Goal: Information Seeking & Learning: Learn about a topic

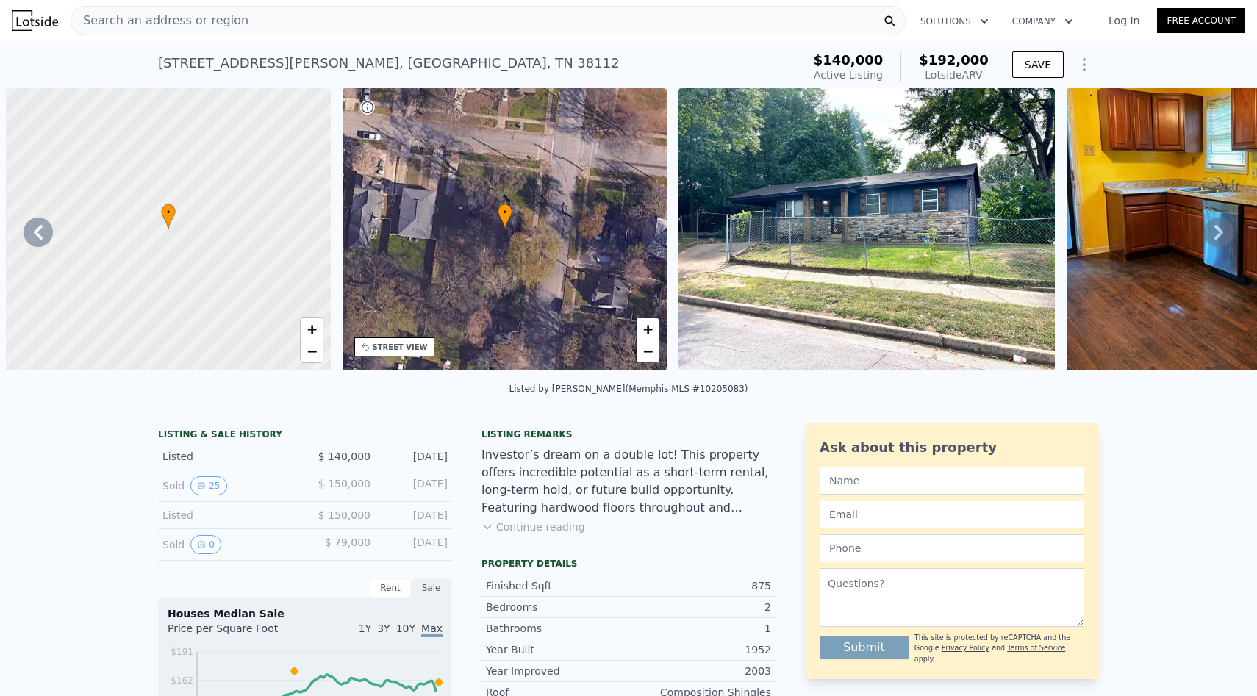
scroll to position [0, 1734]
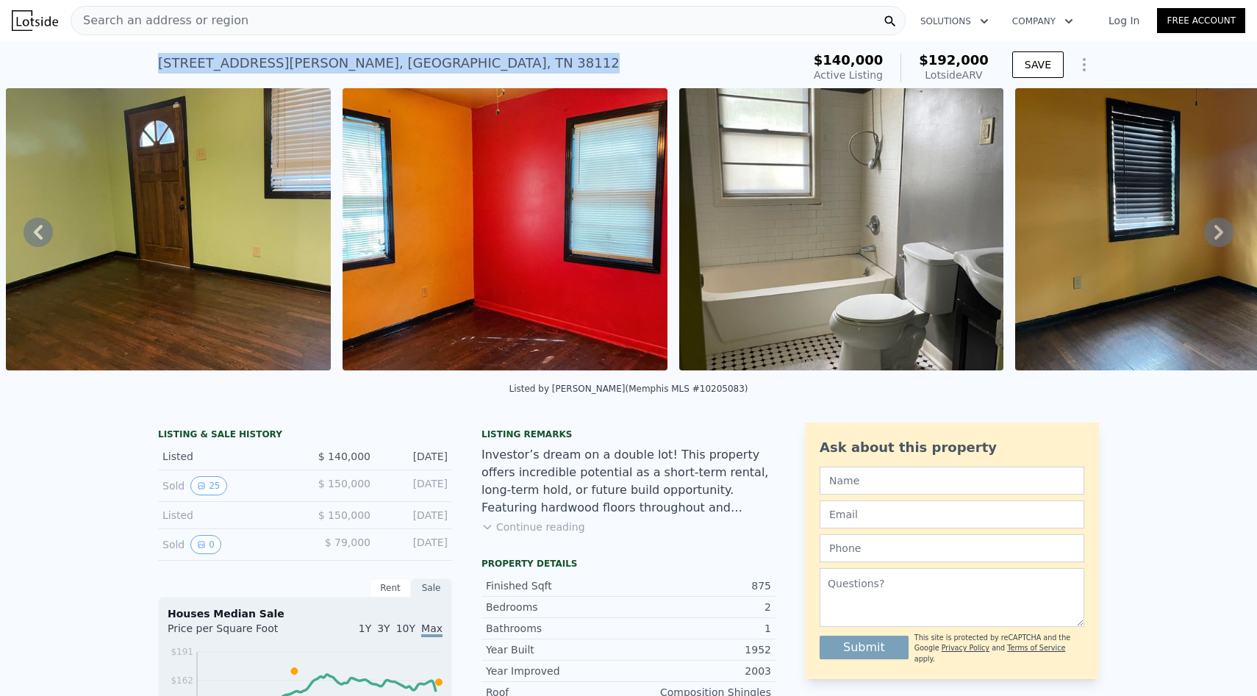
drag, startPoint x: 160, startPoint y: 59, endPoint x: 389, endPoint y: 68, distance: 229.6
click at [389, 68] on div "[STREET_ADDRESS][PERSON_NAME]" at bounding box center [389, 63] width 462 height 21
copy div "[STREET_ADDRESS][PERSON_NAME]"
click at [549, 525] on button "Continue reading" at bounding box center [534, 527] width 104 height 15
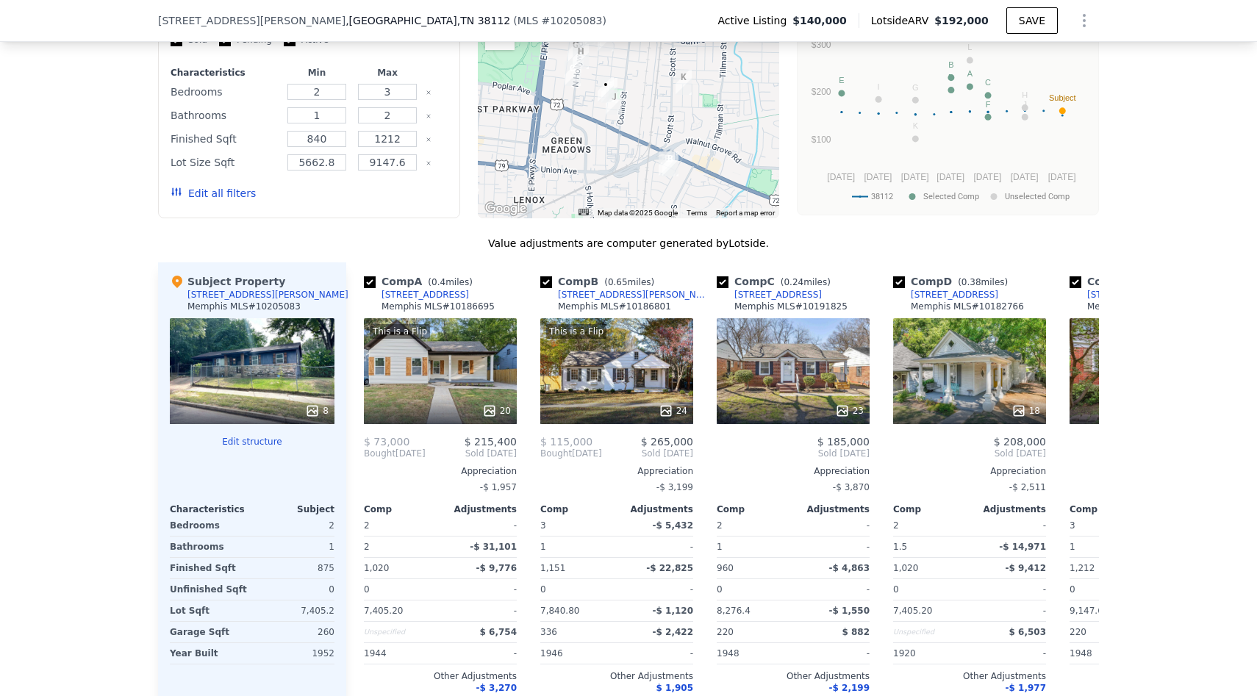
scroll to position [1625, 0]
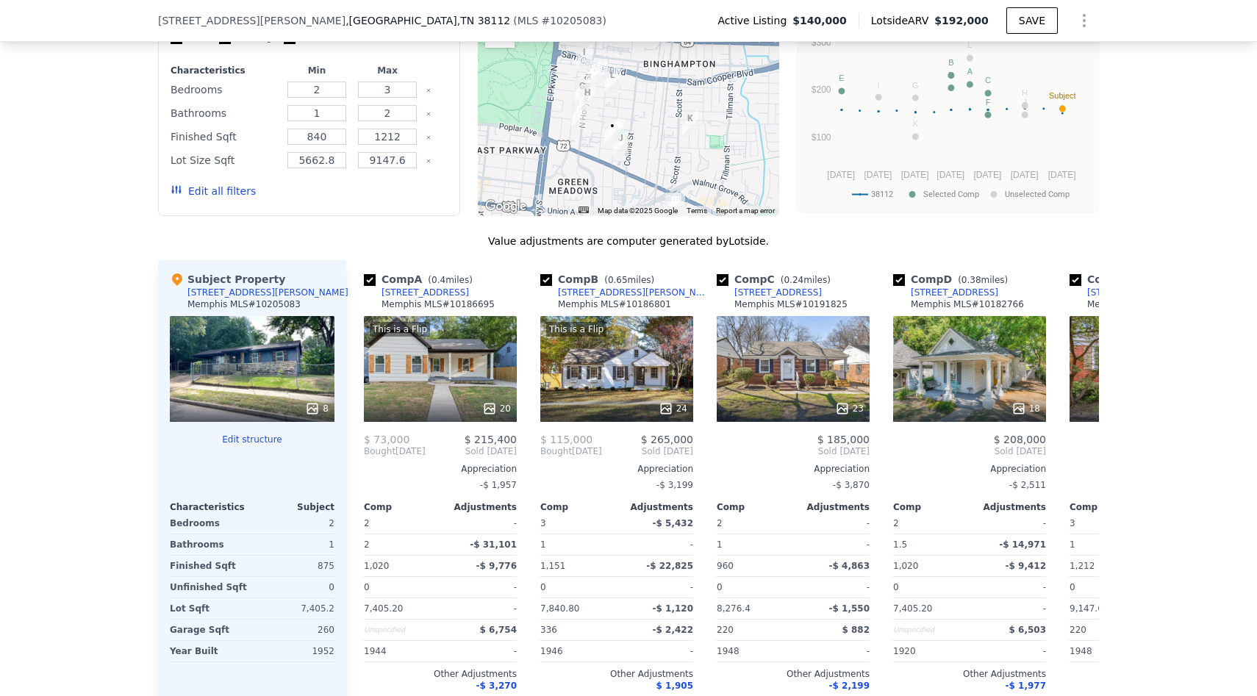
drag, startPoint x: 591, startPoint y: 112, endPoint x: 596, endPoint y: 158, distance: 45.9
click at [598, 158] on div at bounding box center [629, 98] width 302 height 235
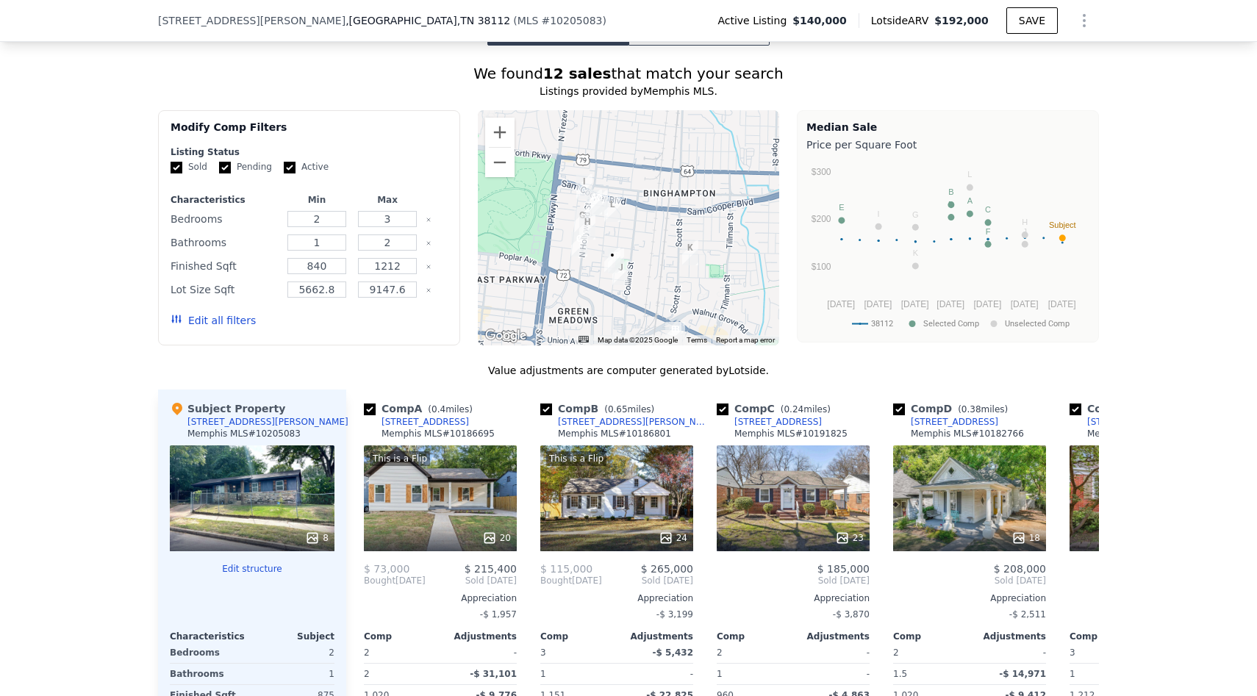
scroll to position [1484, 0]
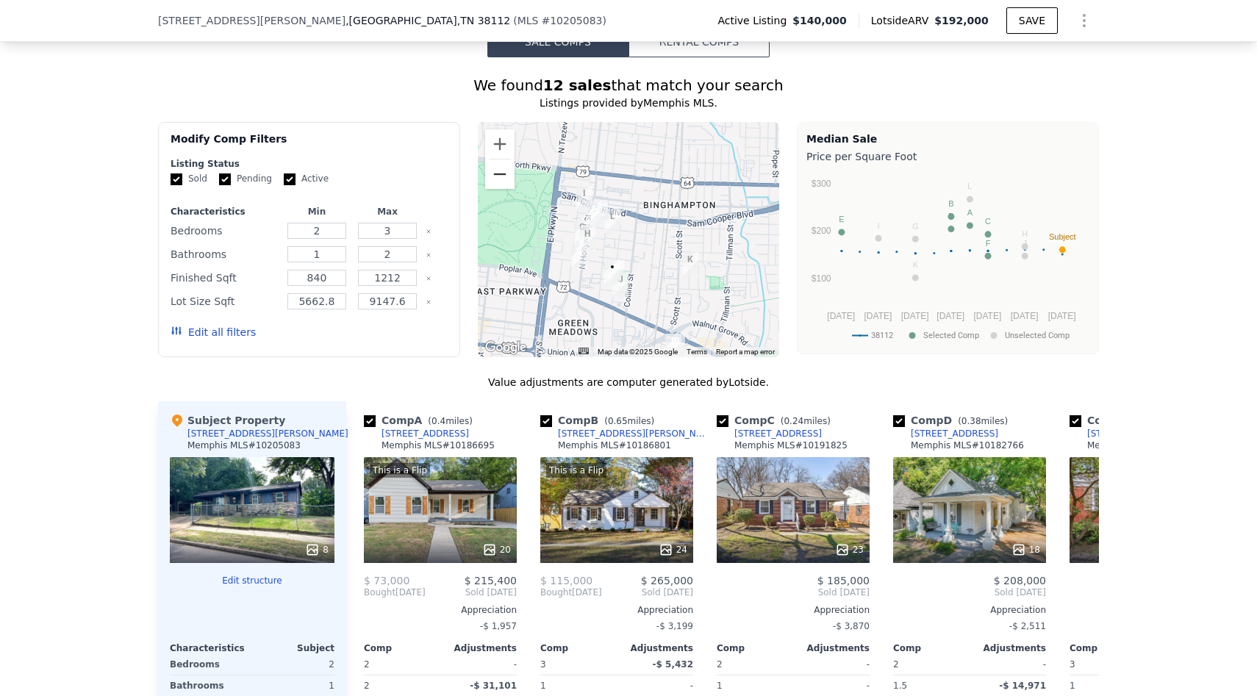
click at [504, 160] on button "Zoom out" at bounding box center [499, 174] width 29 height 29
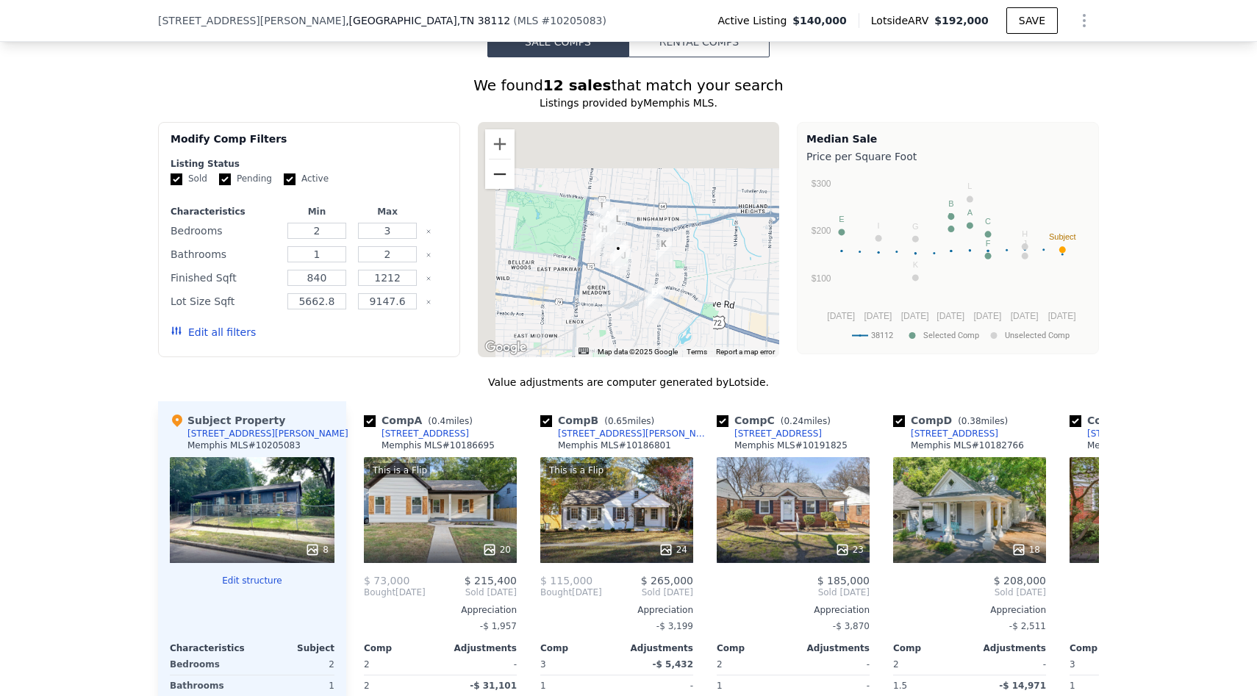
click at [504, 160] on button "Zoom out" at bounding box center [499, 174] width 29 height 29
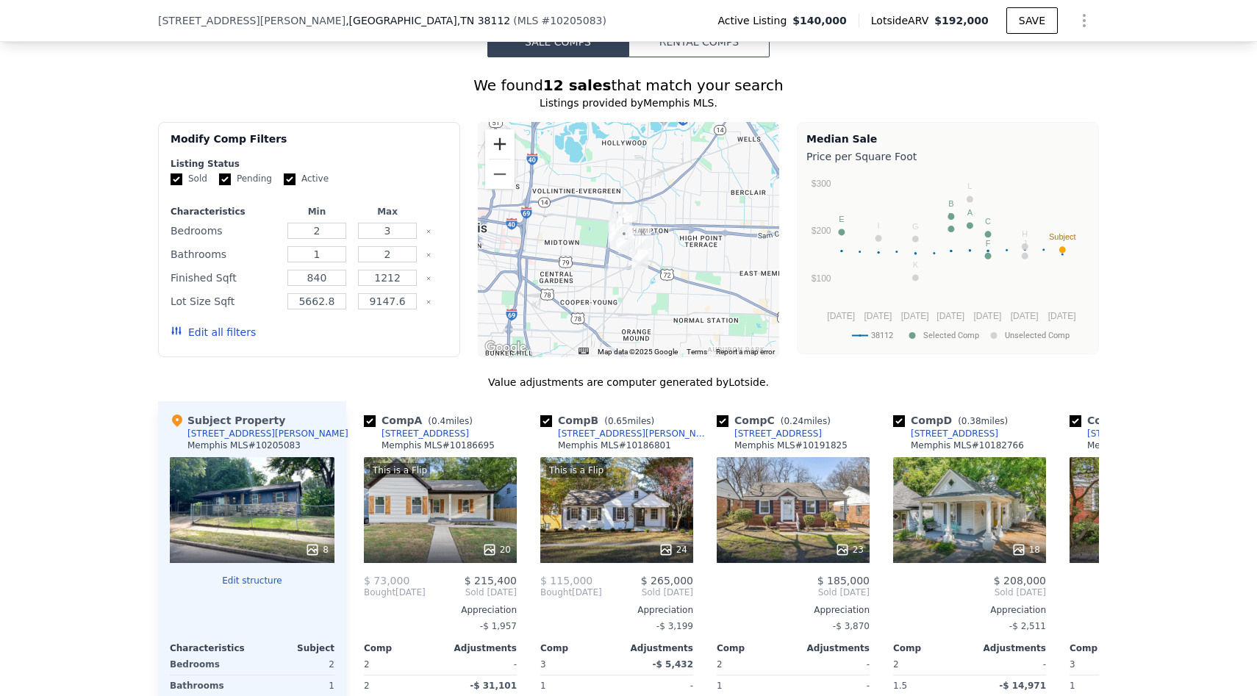
click at [497, 129] on button "Zoom in" at bounding box center [499, 143] width 29 height 29
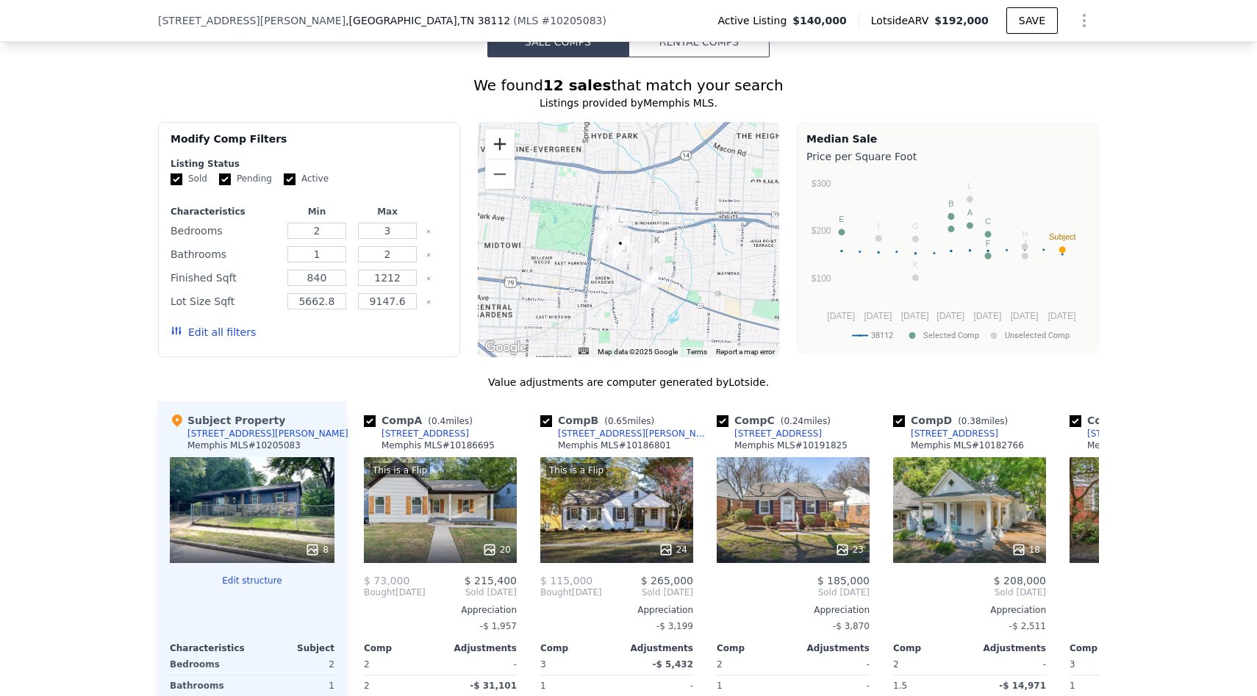
click at [497, 129] on button "Zoom in" at bounding box center [499, 143] width 29 height 29
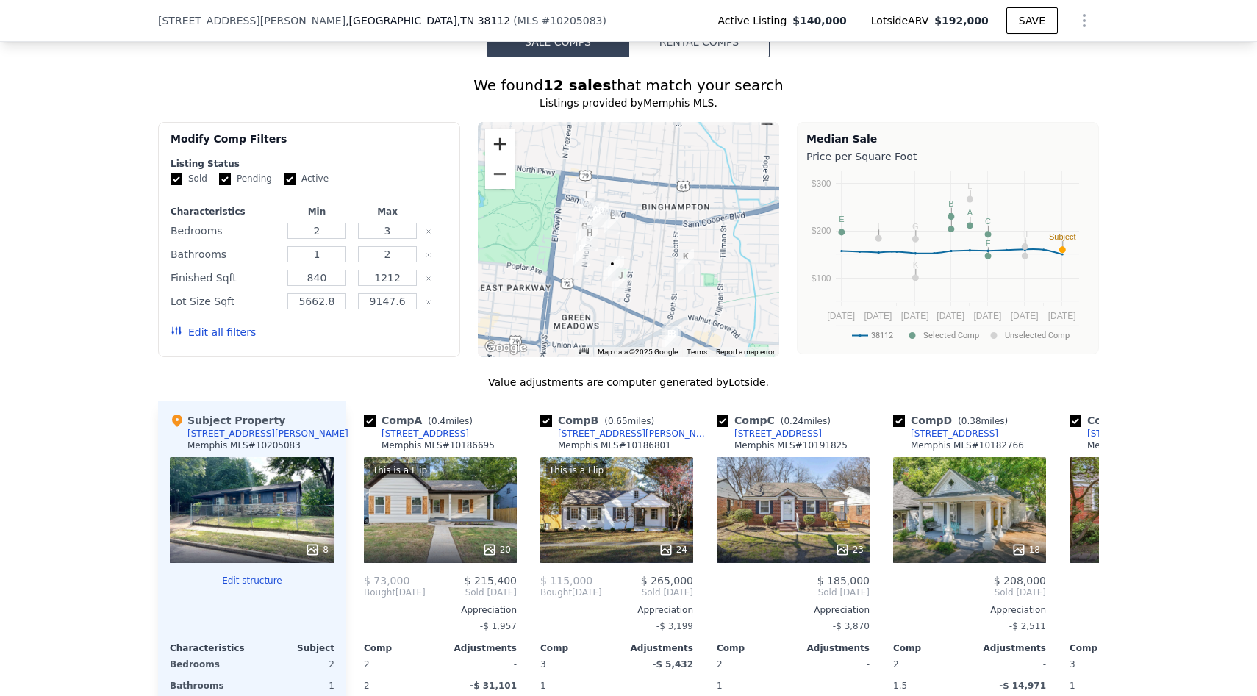
click at [497, 129] on button "Zoom in" at bounding box center [499, 143] width 29 height 29
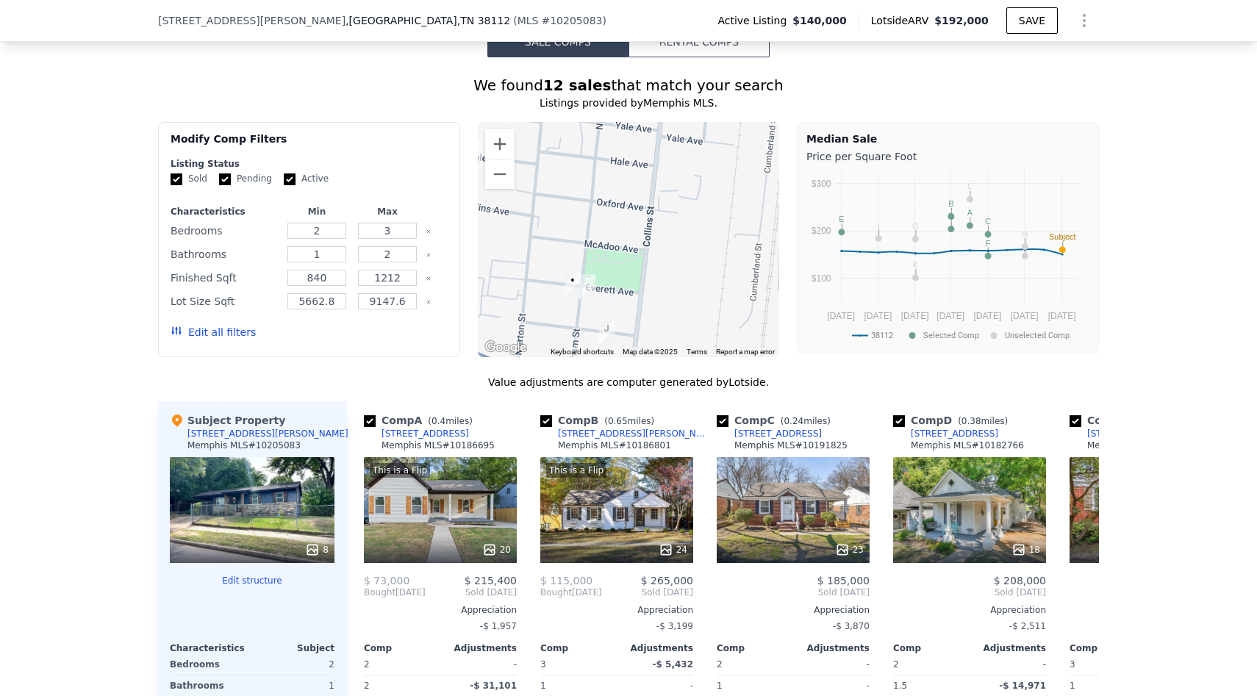
drag, startPoint x: 610, startPoint y: 268, endPoint x: 618, endPoint y: 150, distance: 117.9
click at [618, 149] on div at bounding box center [629, 239] width 302 height 235
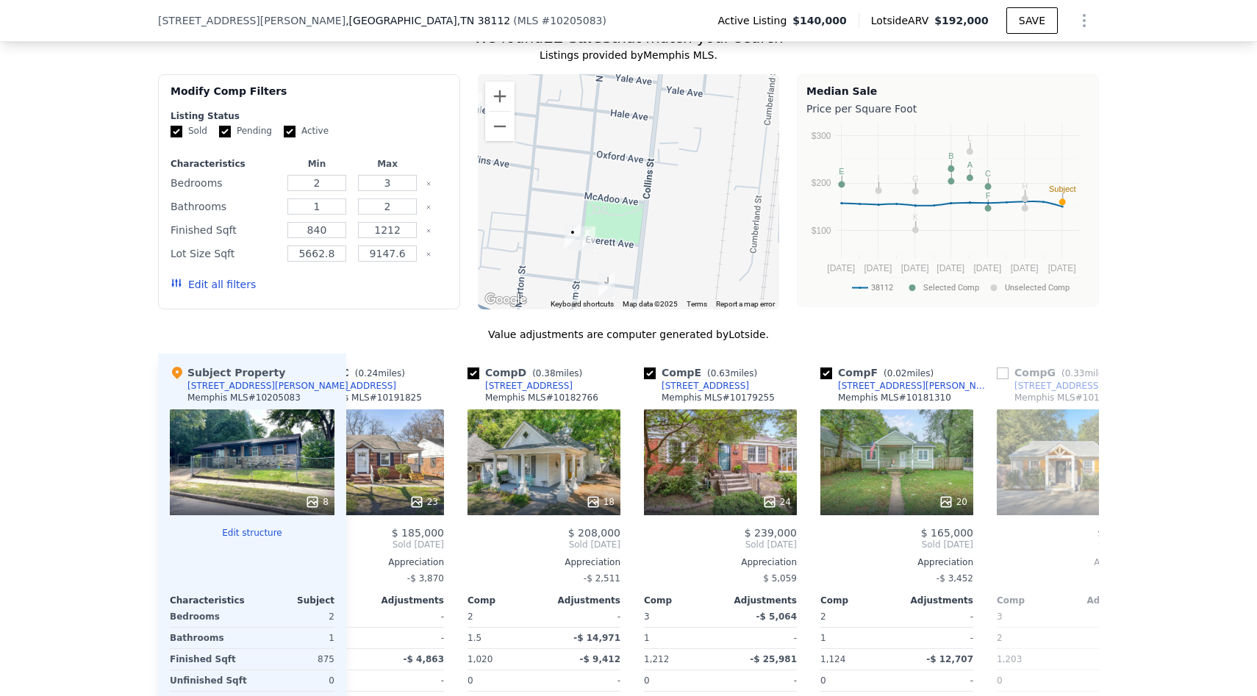
scroll to position [0, 412]
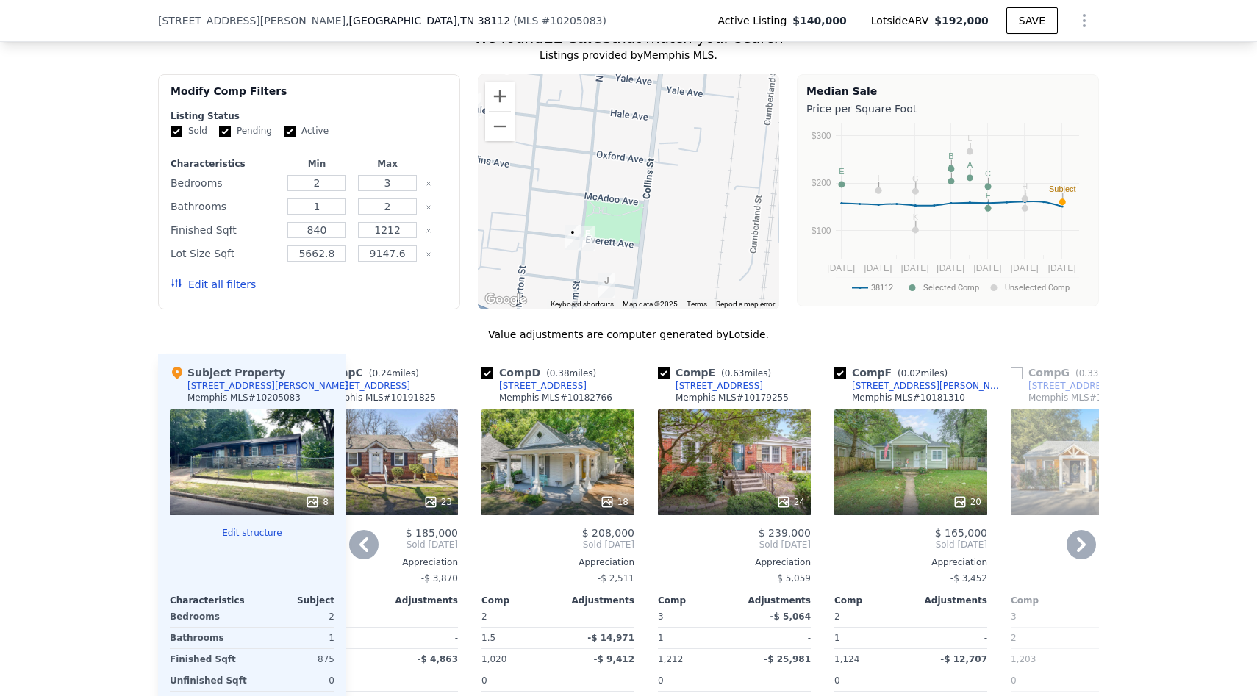
click at [524, 380] on div "[STREET_ADDRESS]" at bounding box center [542, 386] width 87 height 12
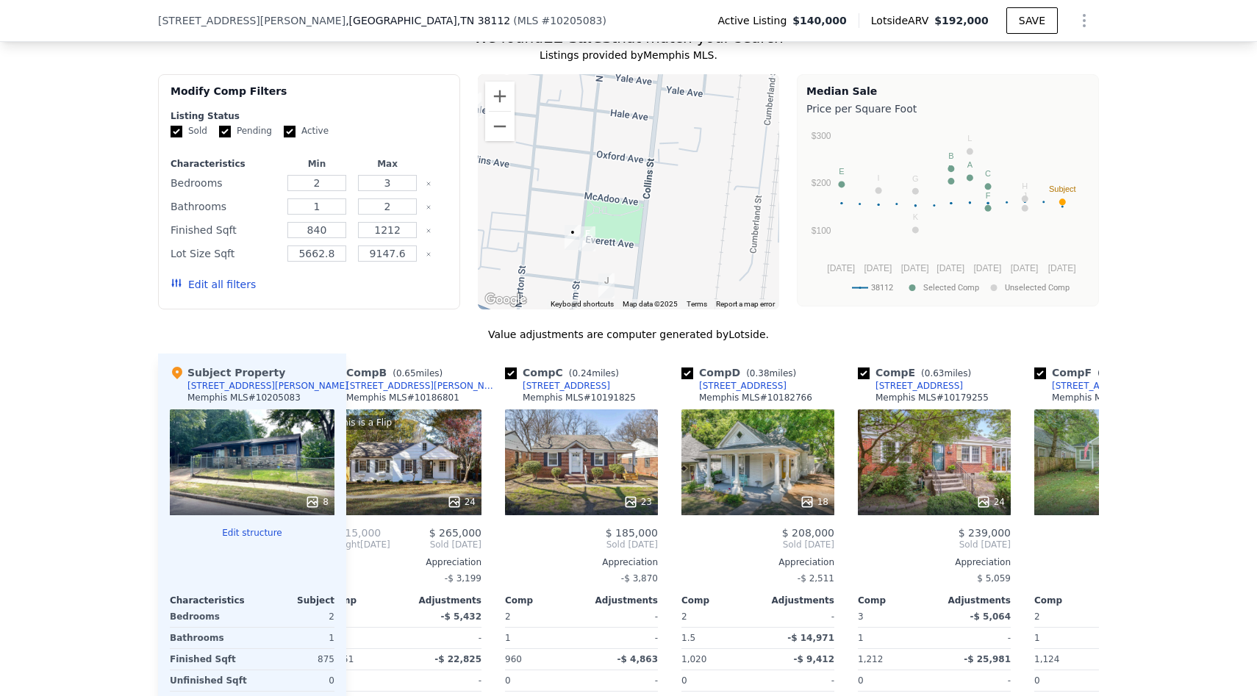
scroll to position [0, 0]
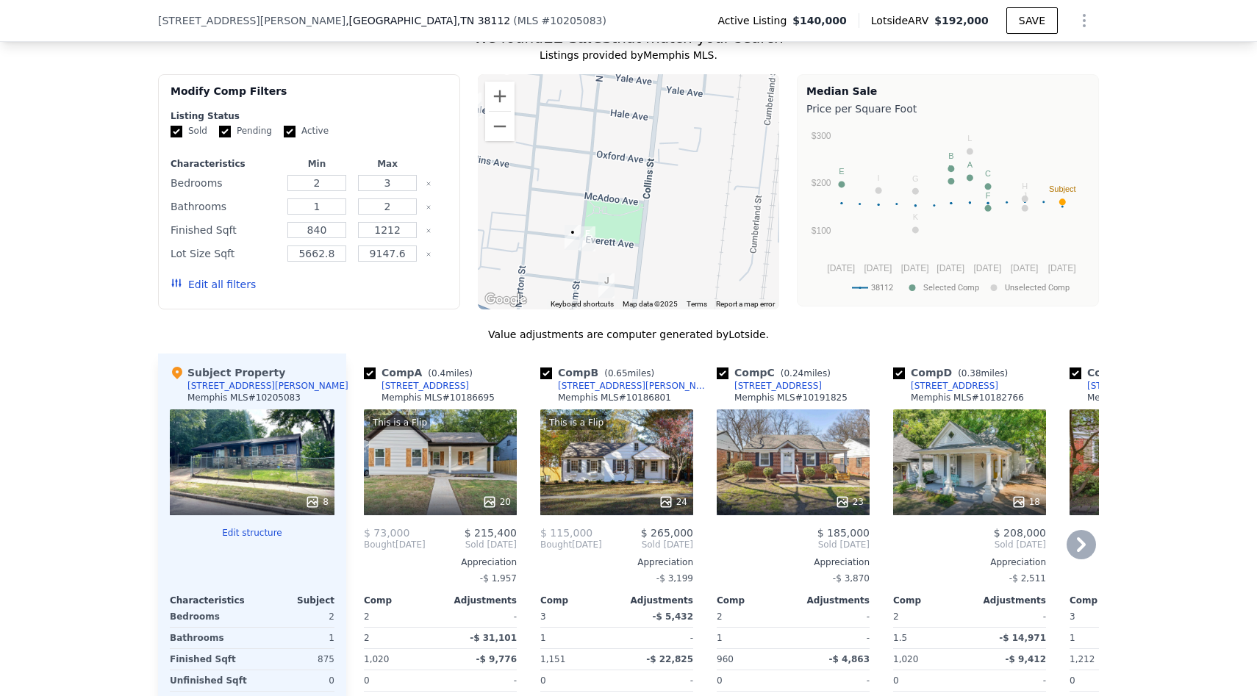
click at [471, 410] on div "This is a Flip 20" at bounding box center [440, 463] width 153 height 106
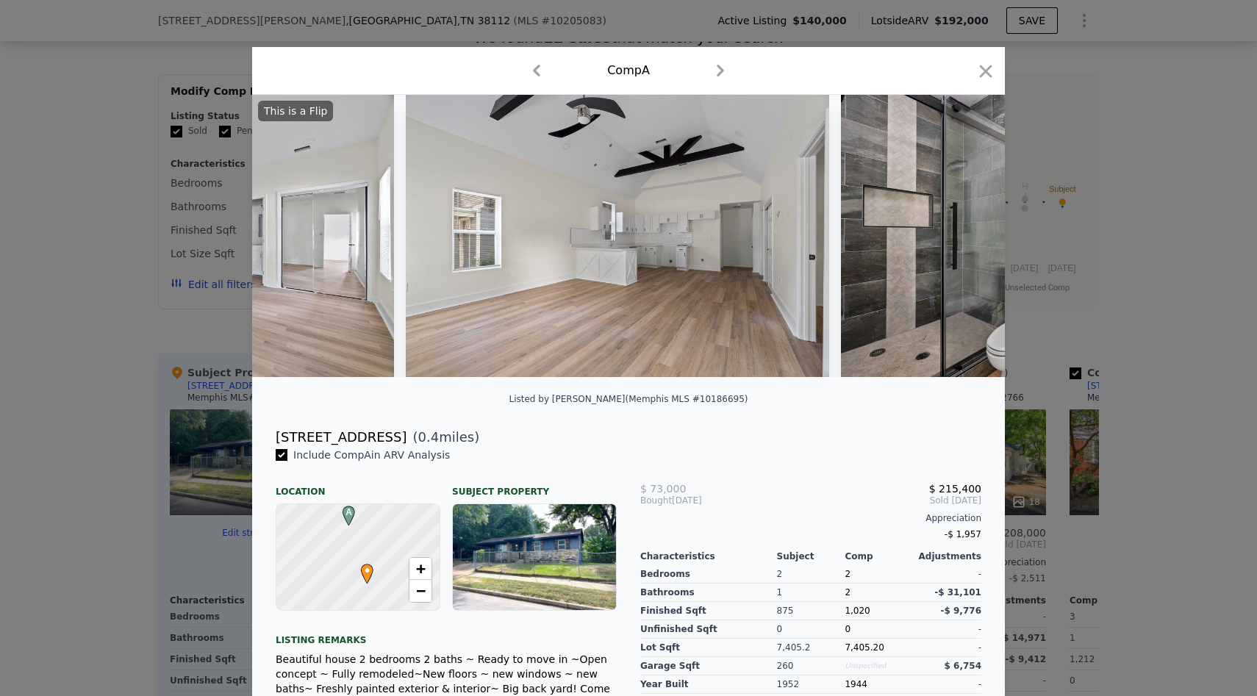
scroll to position [0, 2855]
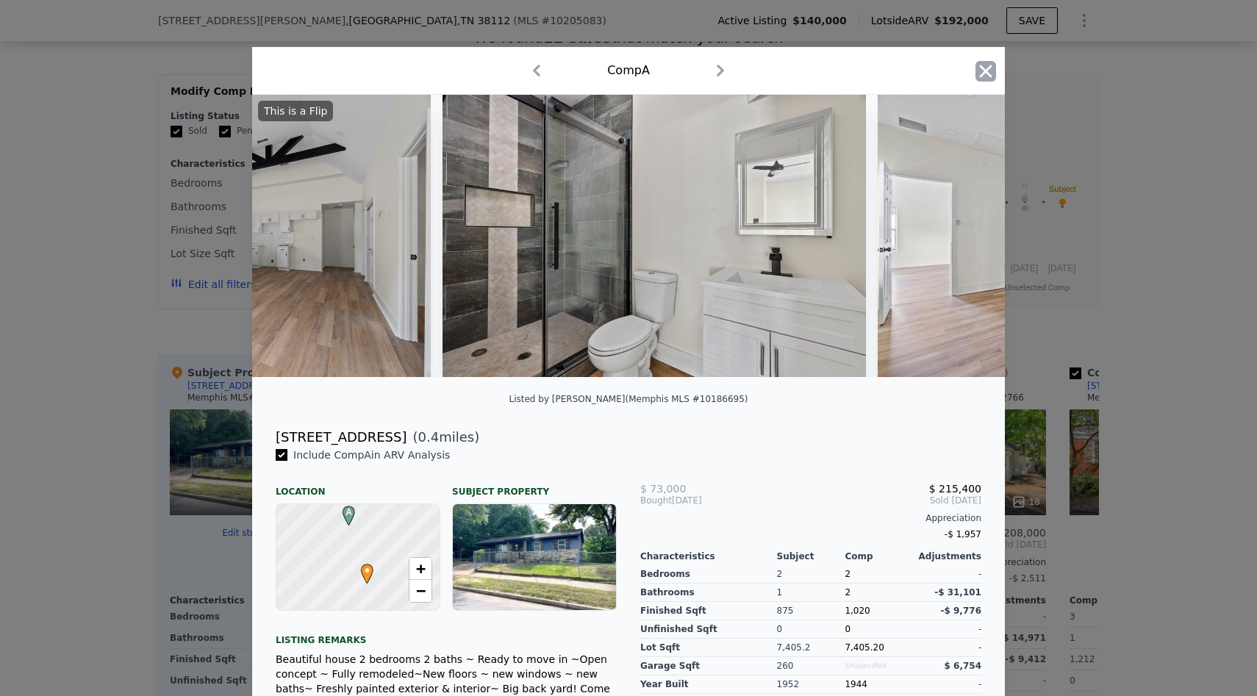
click at [987, 68] on icon "button" at bounding box center [986, 71] width 12 height 12
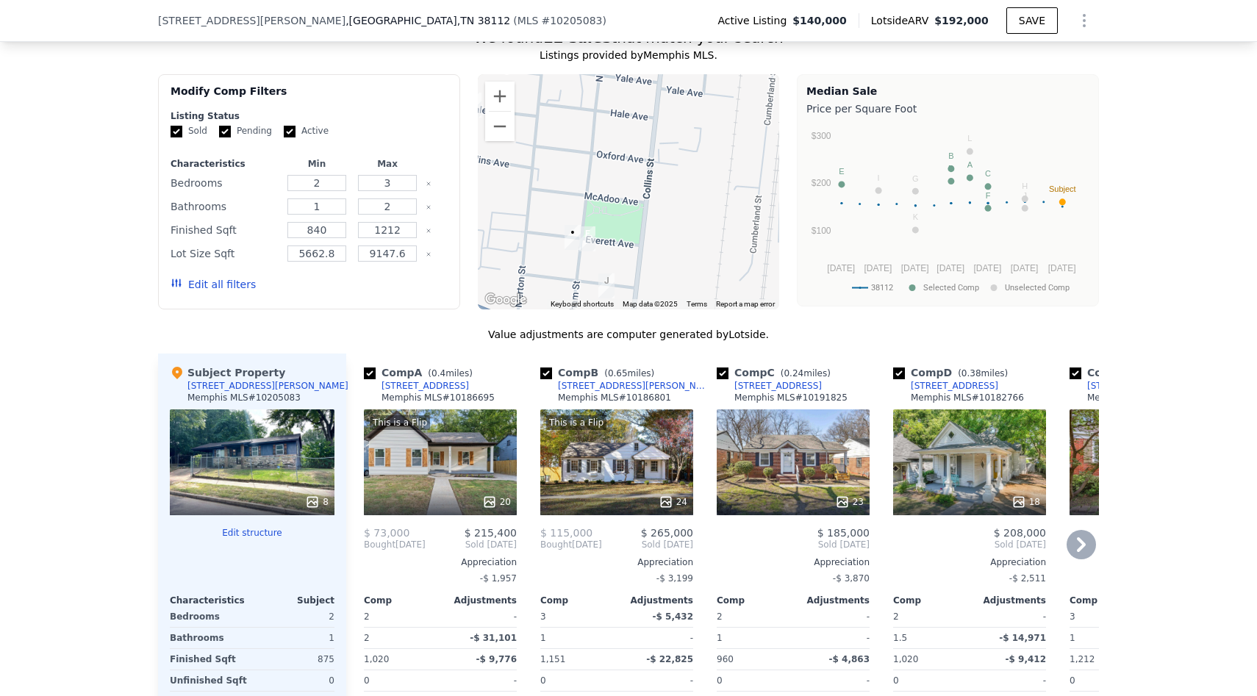
click at [770, 495] on div "23" at bounding box center [793, 502] width 140 height 15
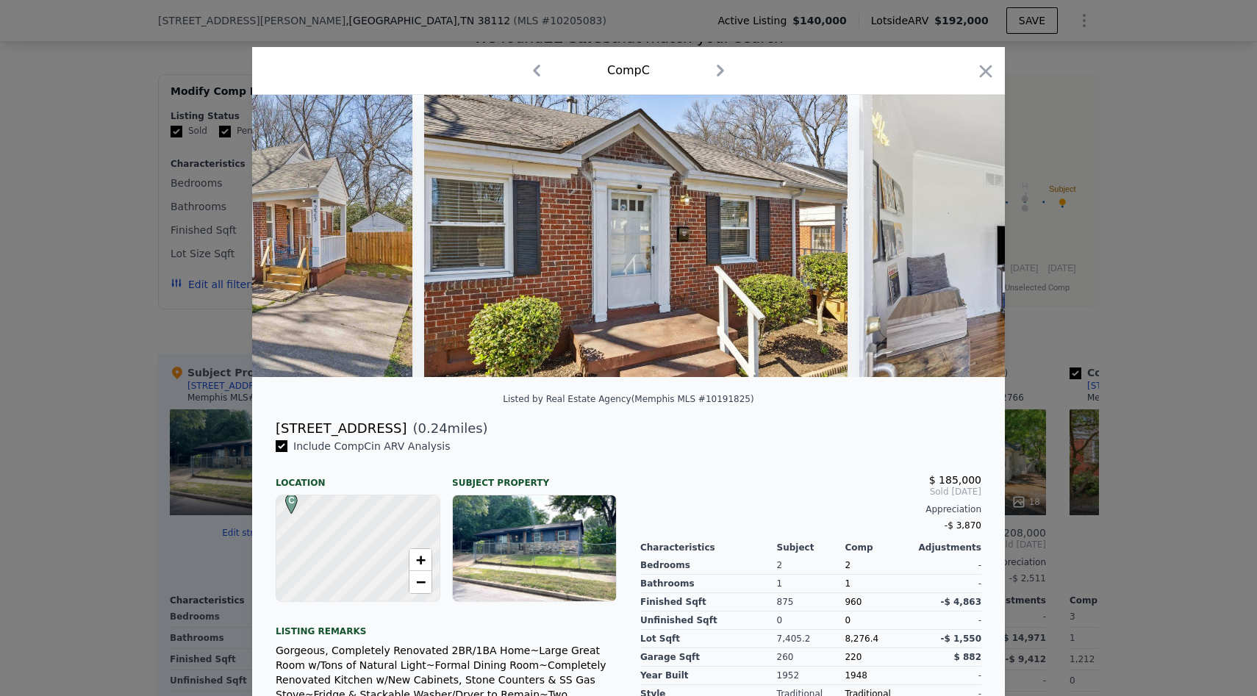
scroll to position [0, 822]
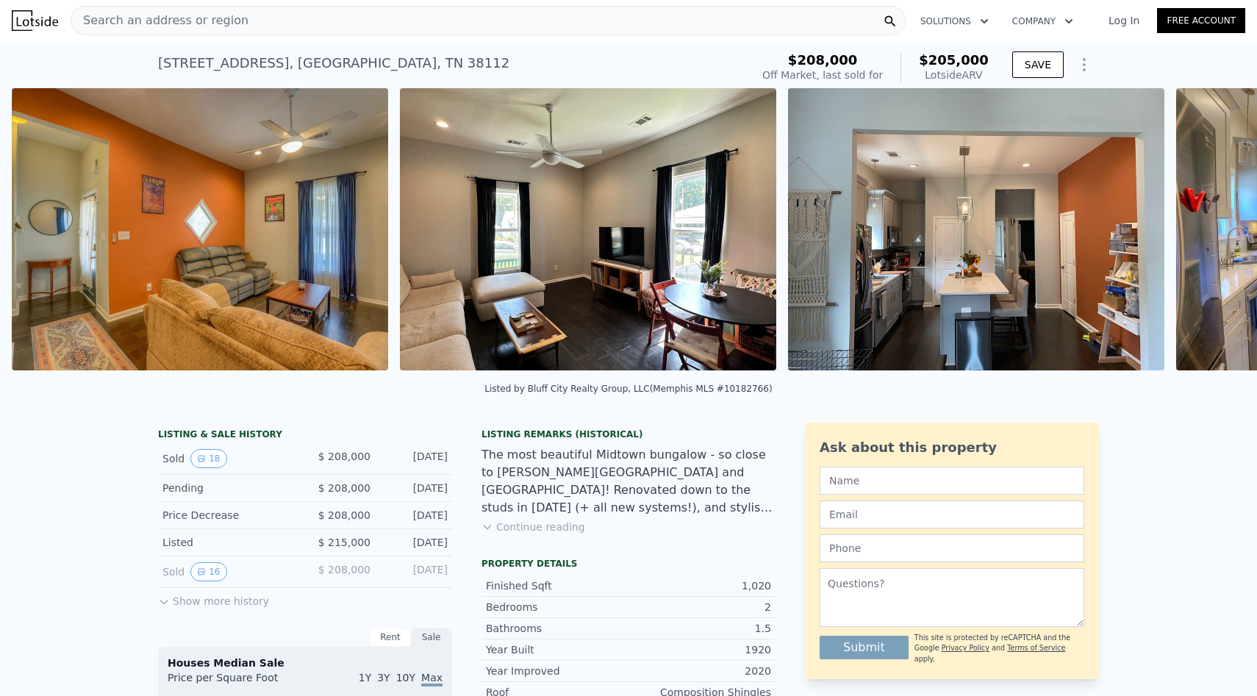
scroll to position [0, 2510]
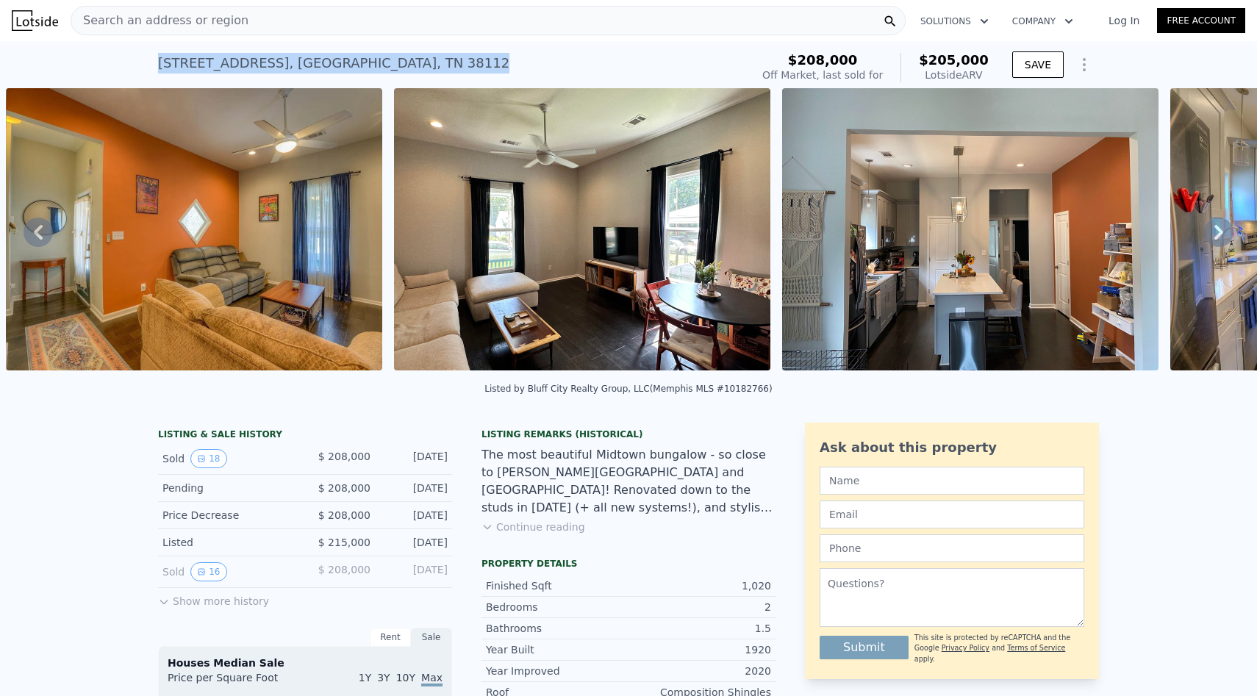
drag, startPoint x: 152, startPoint y: 60, endPoint x: 459, endPoint y: 55, distance: 306.6
click at [459, 55] on div "2500 Harvard Ave , Memphis , TN 38112 Sold Mar 2025 for $208k (~ARV $205k ) $20…" at bounding box center [628, 64] width 1257 height 47
copy div "2500 Harvard Ave , Memphis , TN 38112"
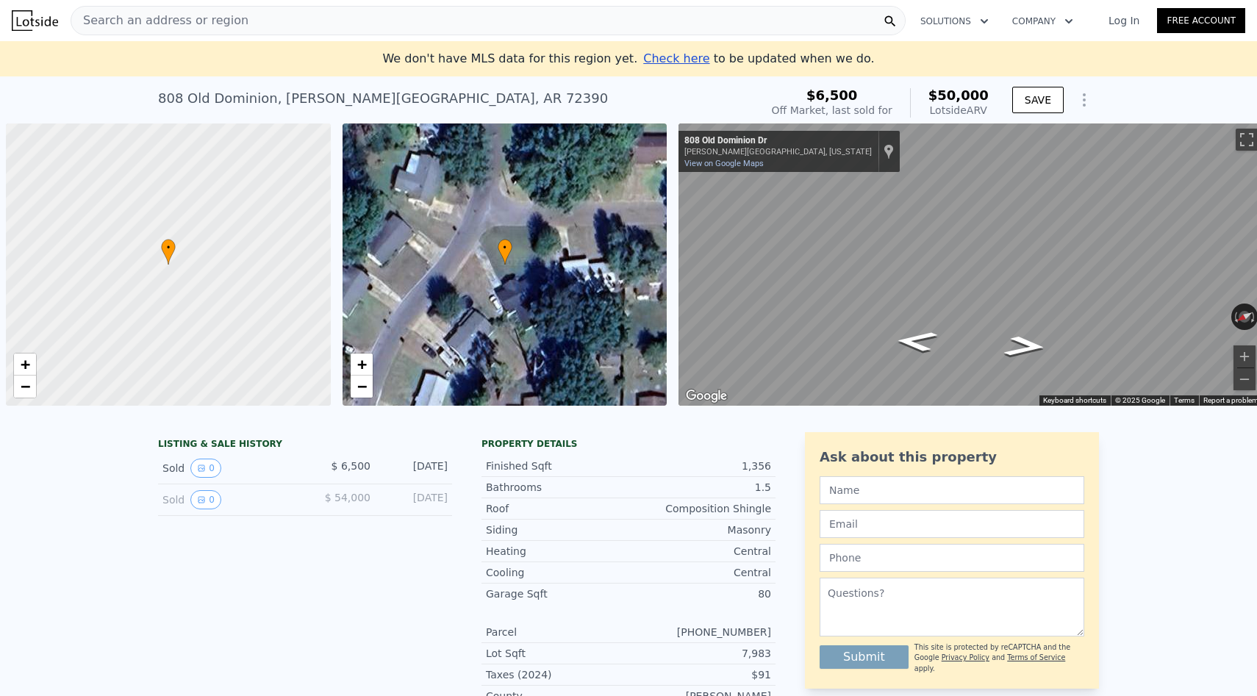
scroll to position [0, 362]
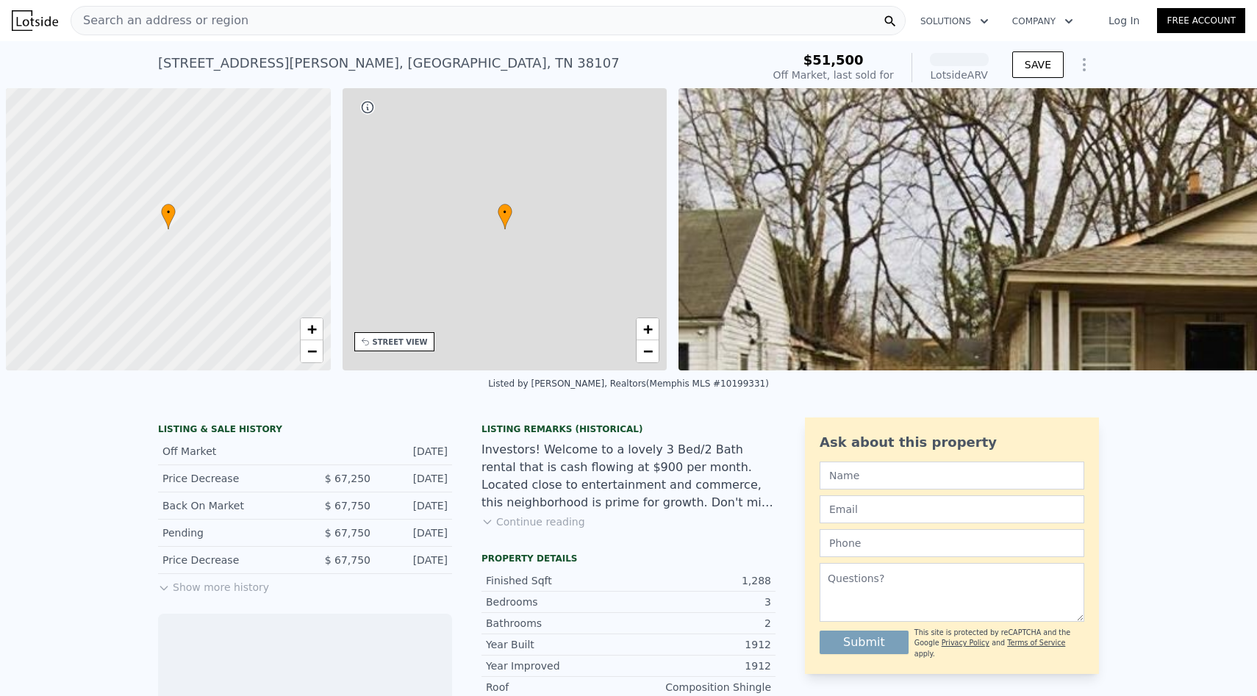
scroll to position [0, 6]
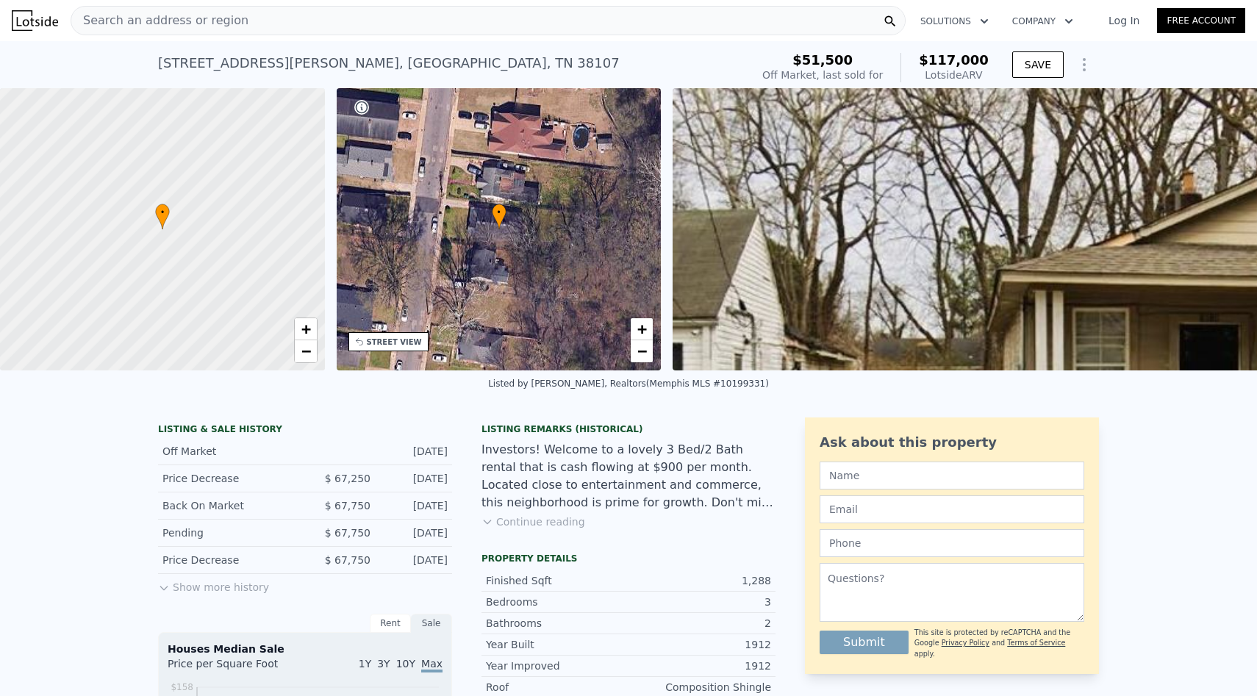
click at [426, 15] on div "Search an address or region" at bounding box center [488, 20] width 835 height 29
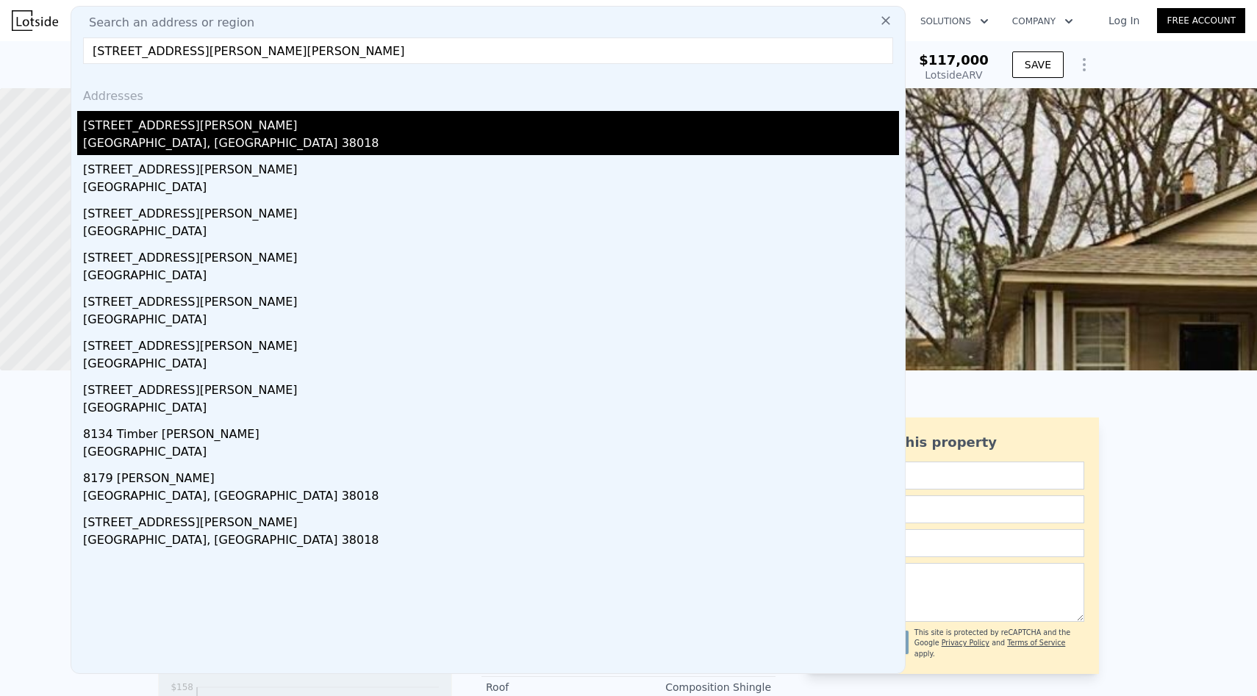
type input "8143 Timber Knoll Ln, Cordova, TN 38018"
click at [336, 128] on div "8143 Timber Knoll Ln" at bounding box center [491, 123] width 816 height 24
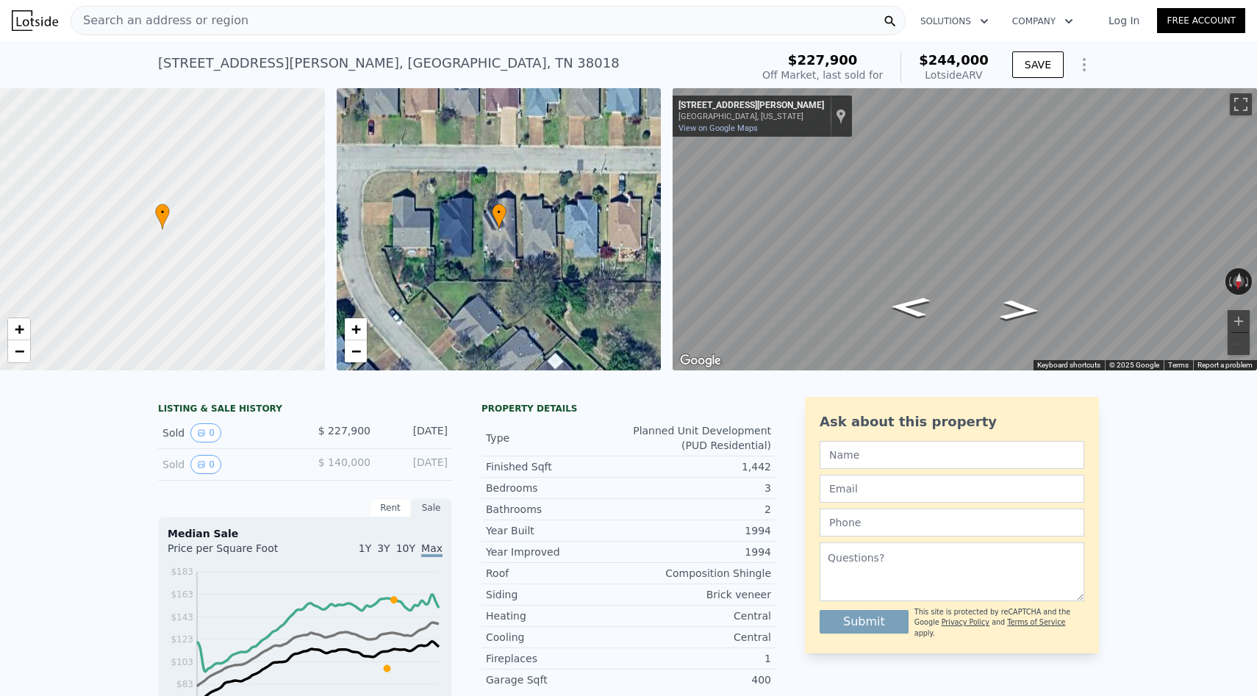
click at [458, 21] on div "Search an address or region" at bounding box center [488, 20] width 835 height 29
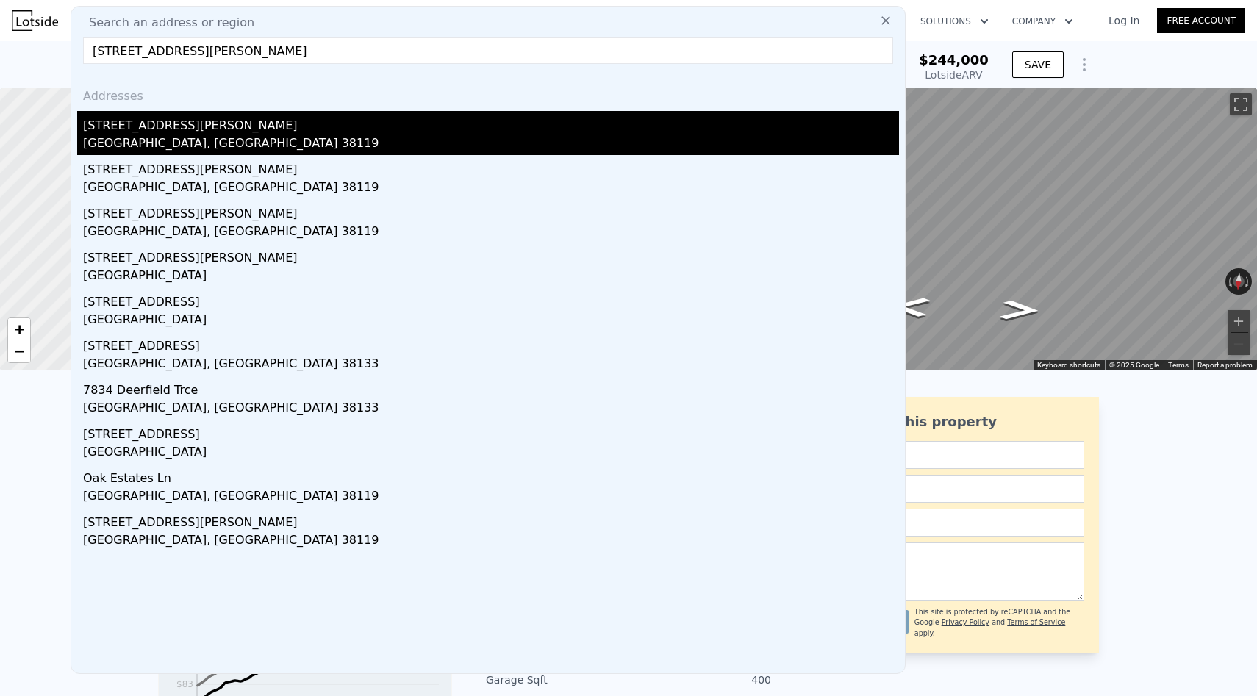
type input "7834 Winward Ln, Memphis, TN 38119"
click at [308, 124] on div "7834 Winward Ln" at bounding box center [491, 123] width 816 height 24
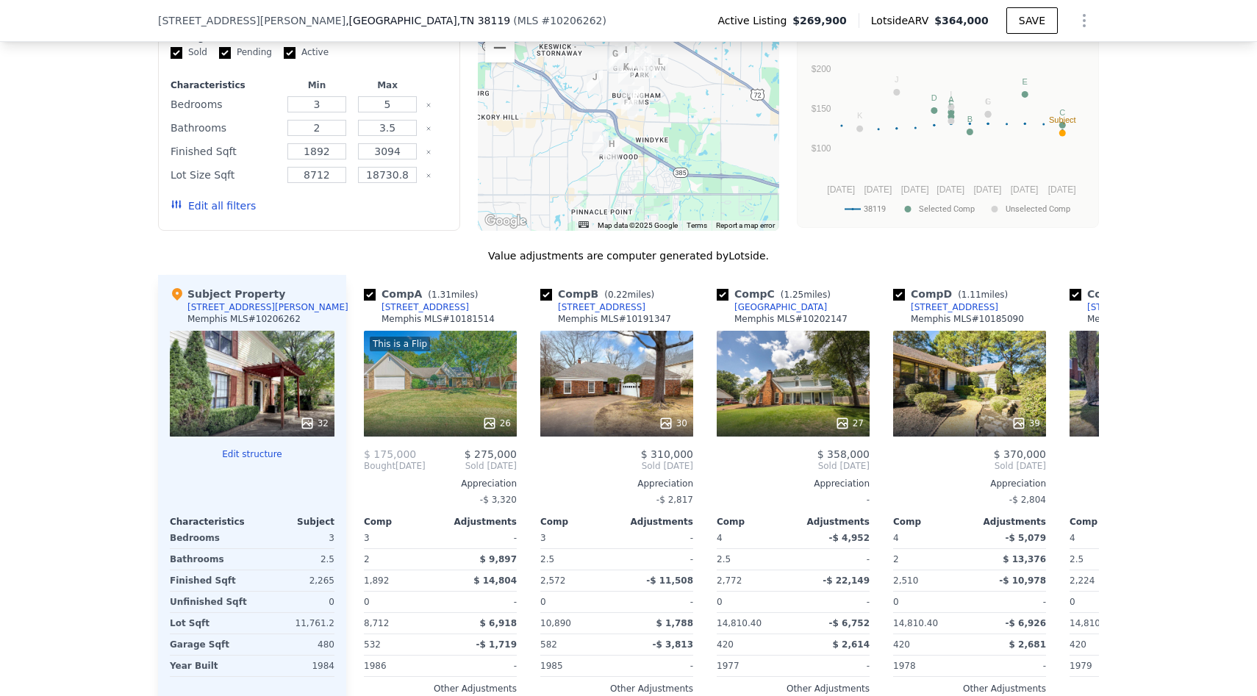
scroll to position [1511, 0]
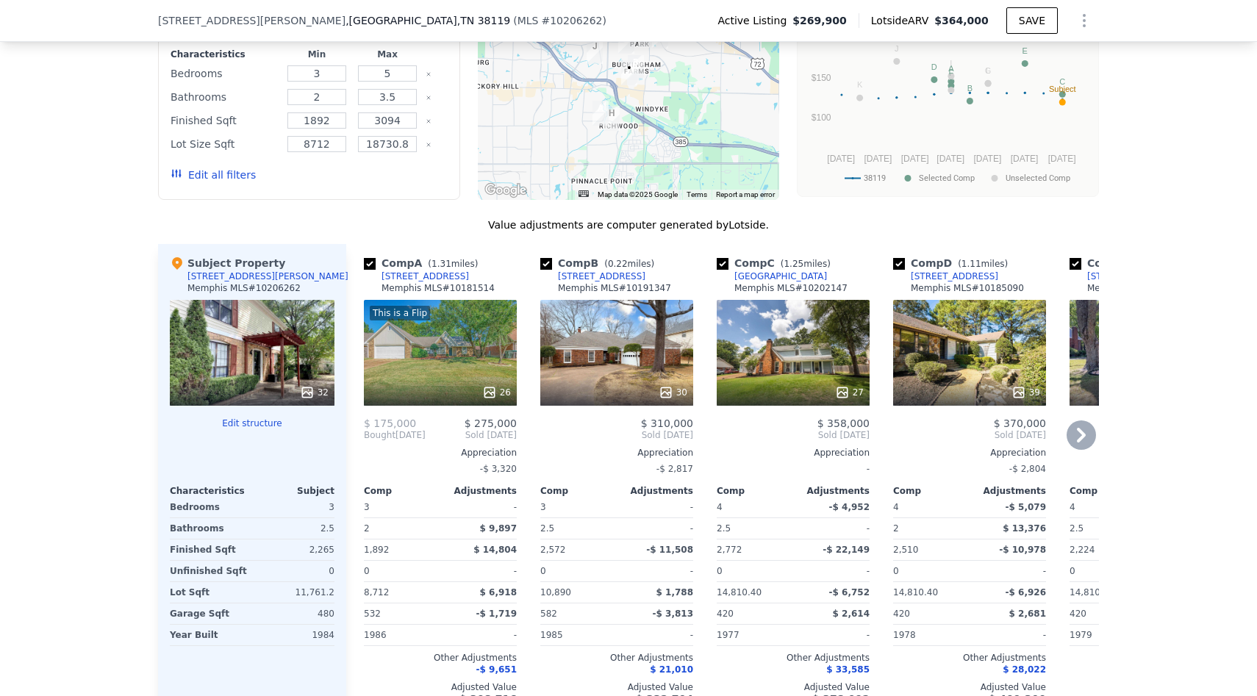
click at [375, 260] on input "checkbox" at bounding box center [370, 264] width 12 height 12
checkbox input "false"
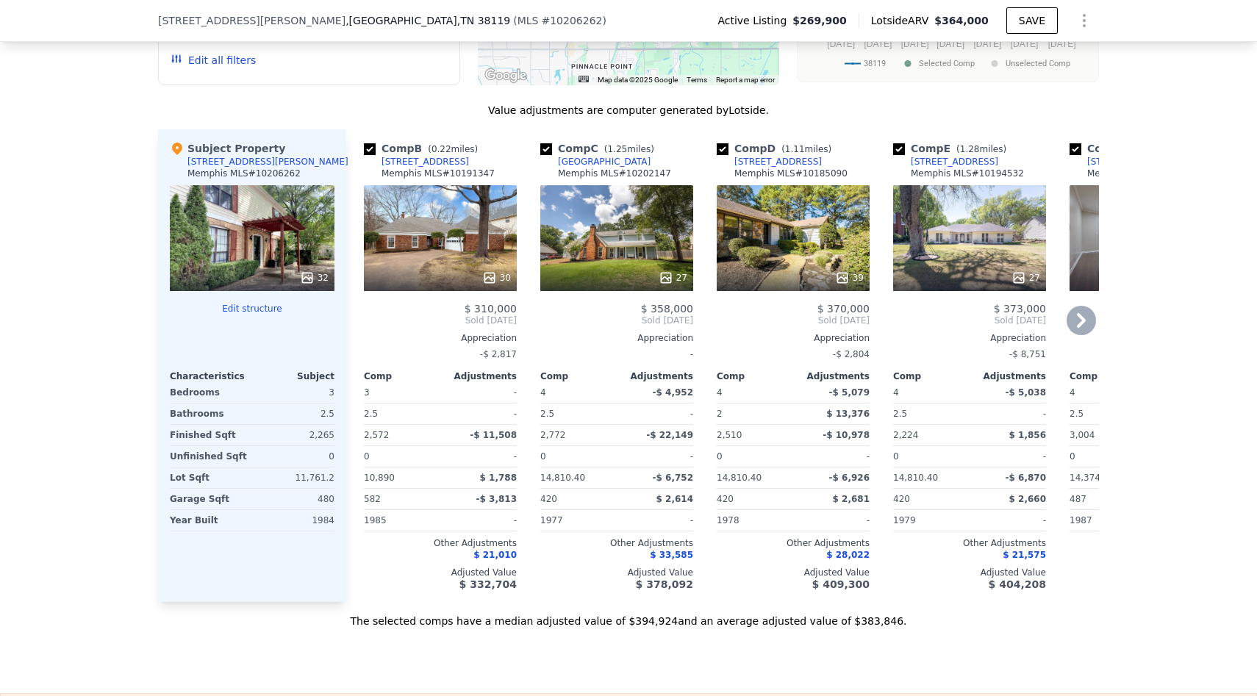
scroll to position [1626, 0]
click at [547, 149] on input "checkbox" at bounding box center [546, 149] width 12 height 12
checkbox input "false"
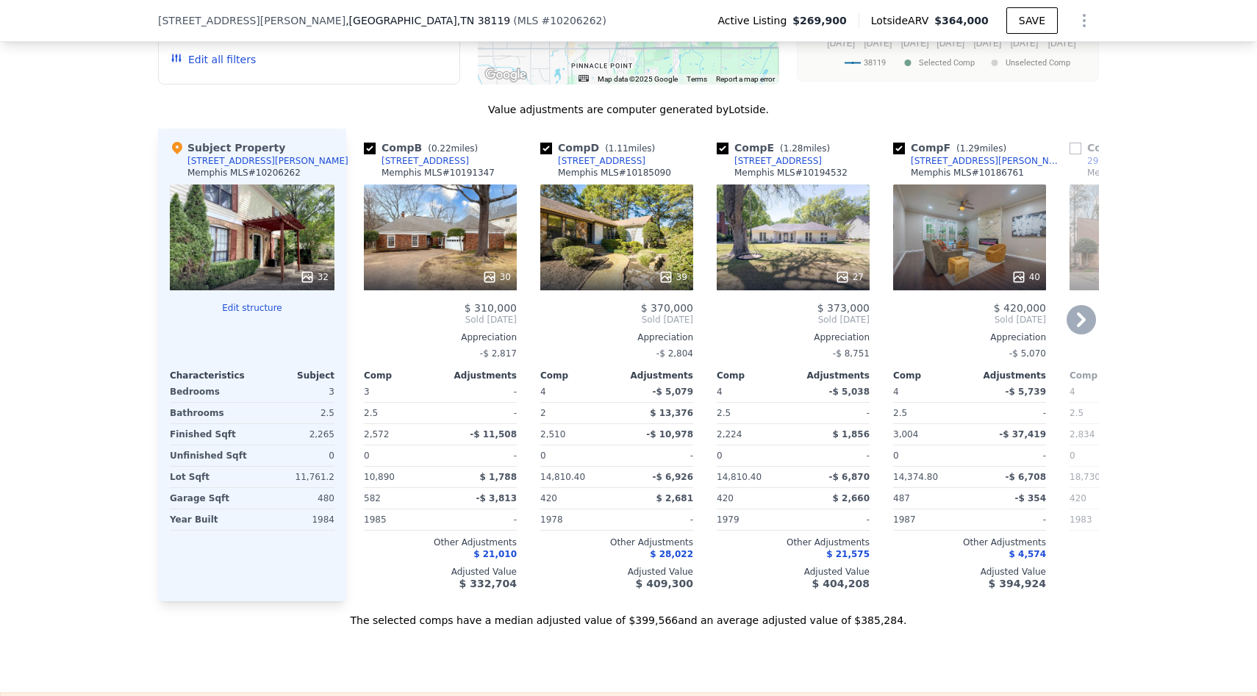
click at [547, 149] on input "checkbox" at bounding box center [546, 149] width 12 height 12
checkbox input "false"
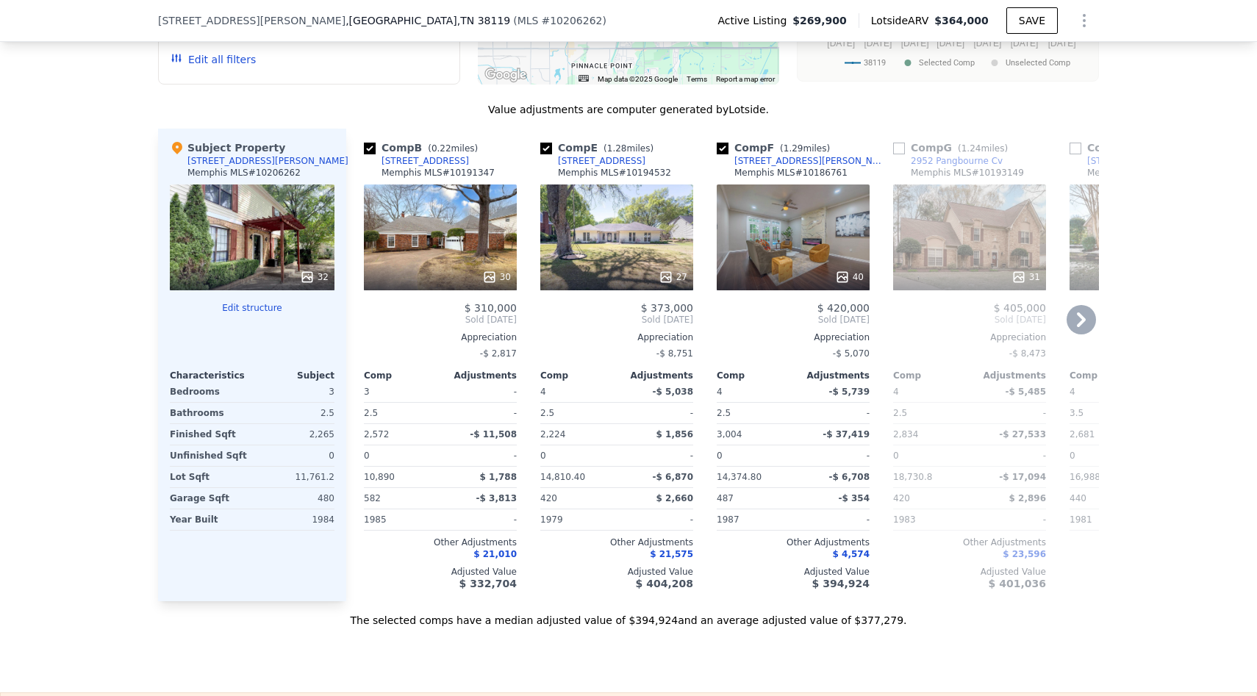
click at [547, 149] on input "checkbox" at bounding box center [546, 149] width 12 height 12
checkbox input "false"
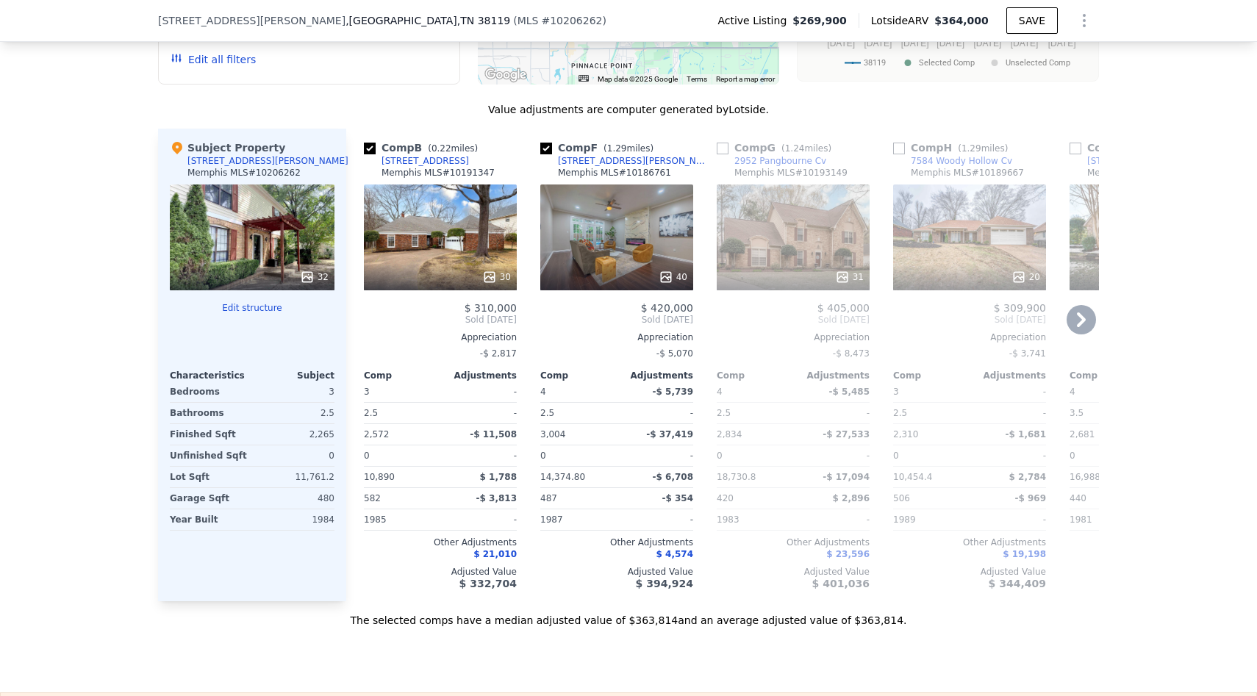
click at [547, 149] on input "checkbox" at bounding box center [546, 149] width 12 height 12
checkbox input "false"
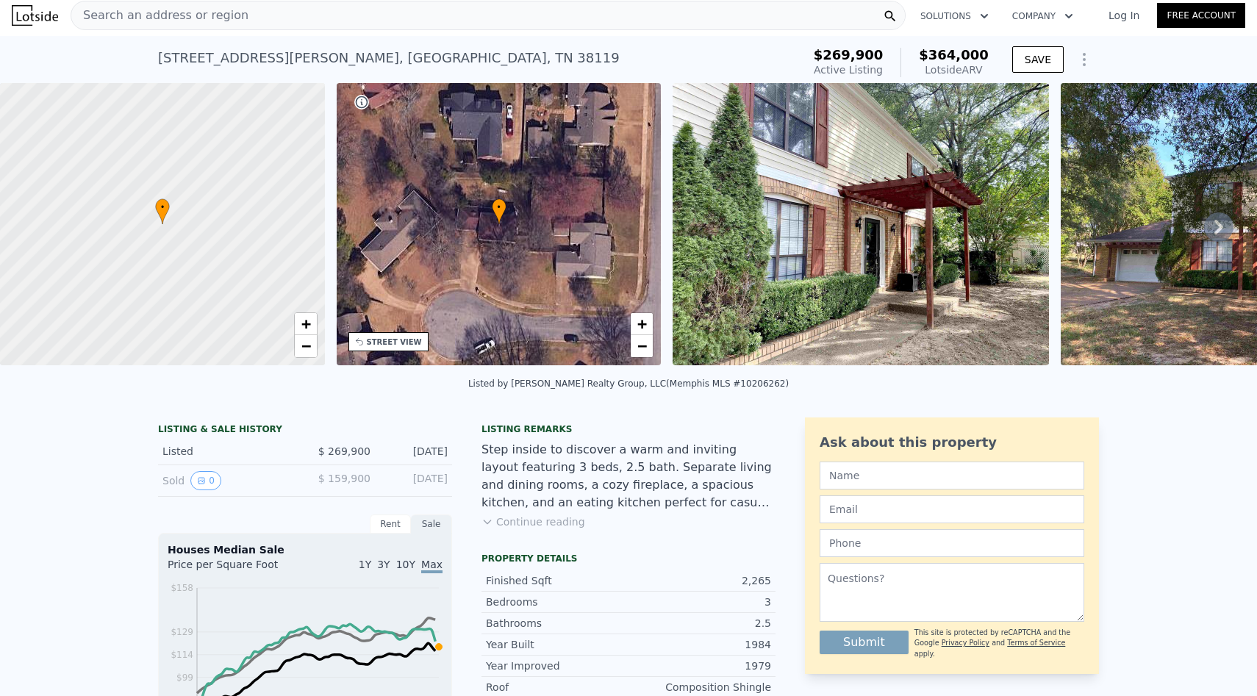
scroll to position [0, 0]
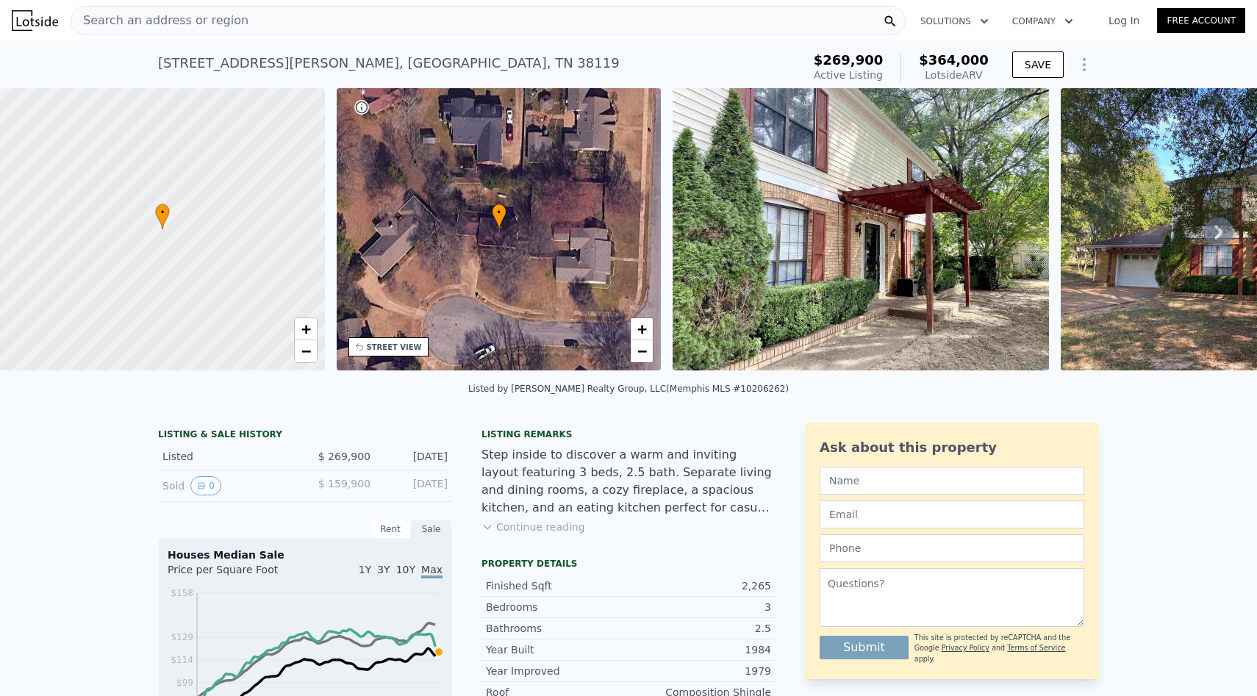
click at [318, 26] on div "Search an address or region" at bounding box center [488, 20] width 835 height 29
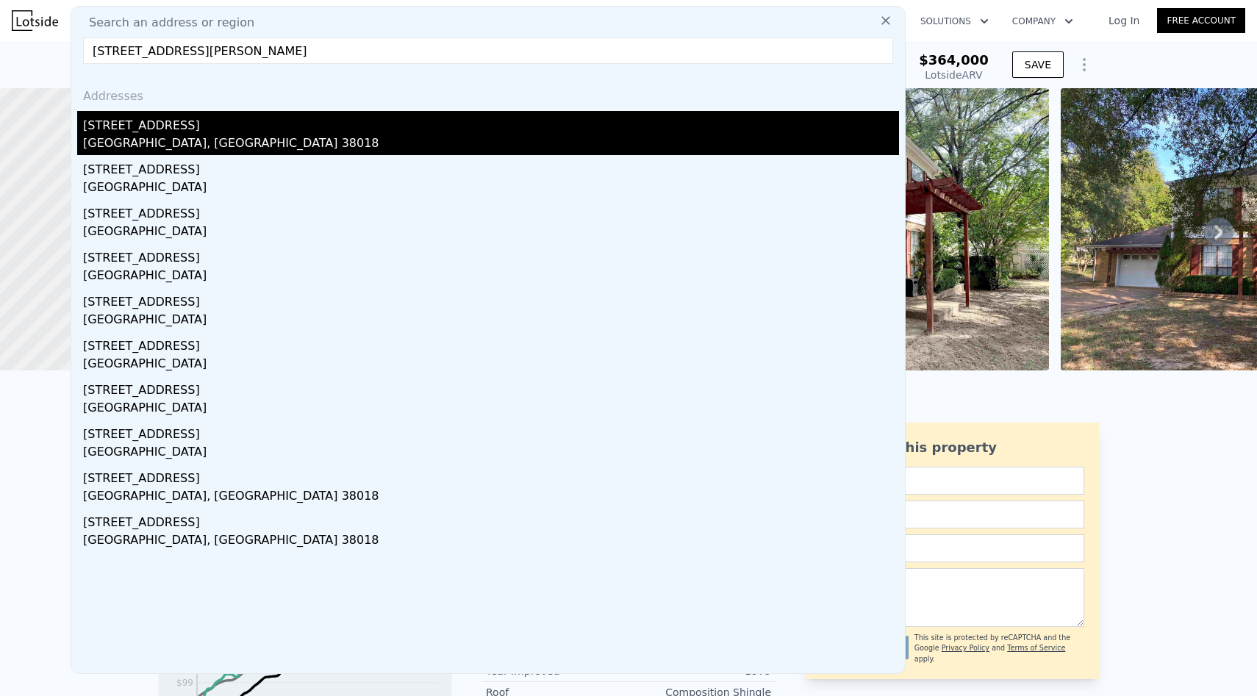
type input "735 N Sanga Rd, Cordova, TN 38018"
click at [236, 122] on div "735 N Sanga Rd" at bounding box center [491, 123] width 816 height 24
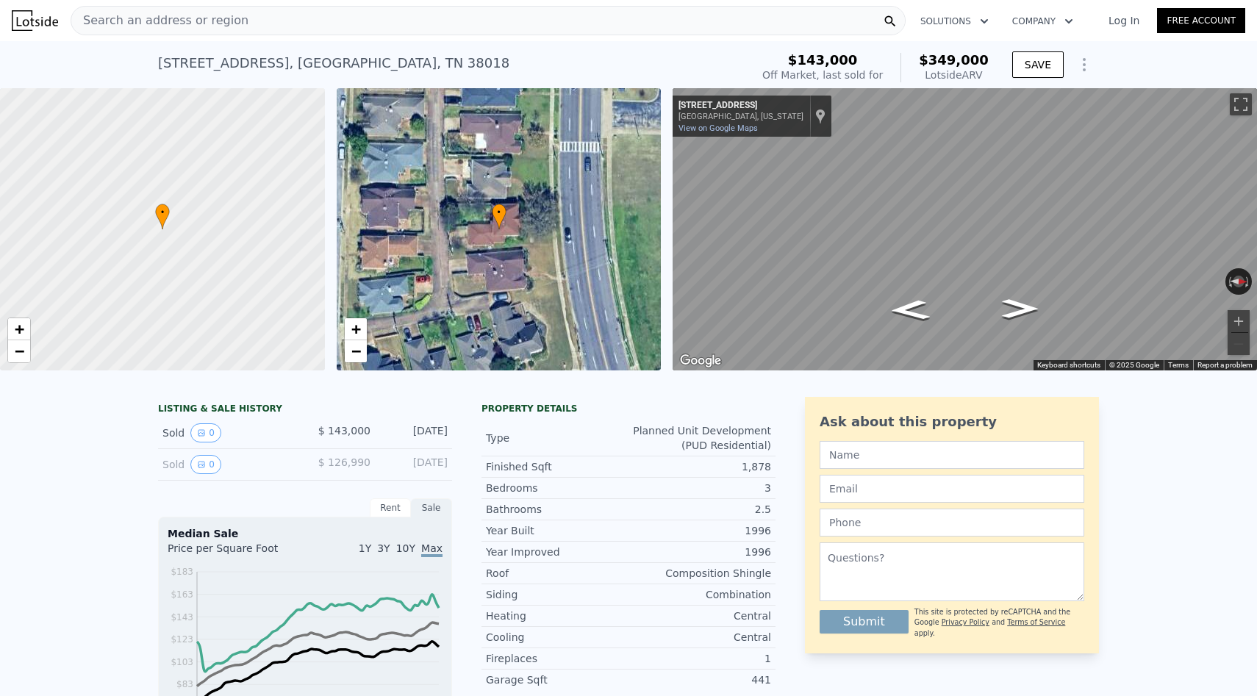
click at [370, 26] on div "Search an address or region" at bounding box center [488, 20] width 835 height 29
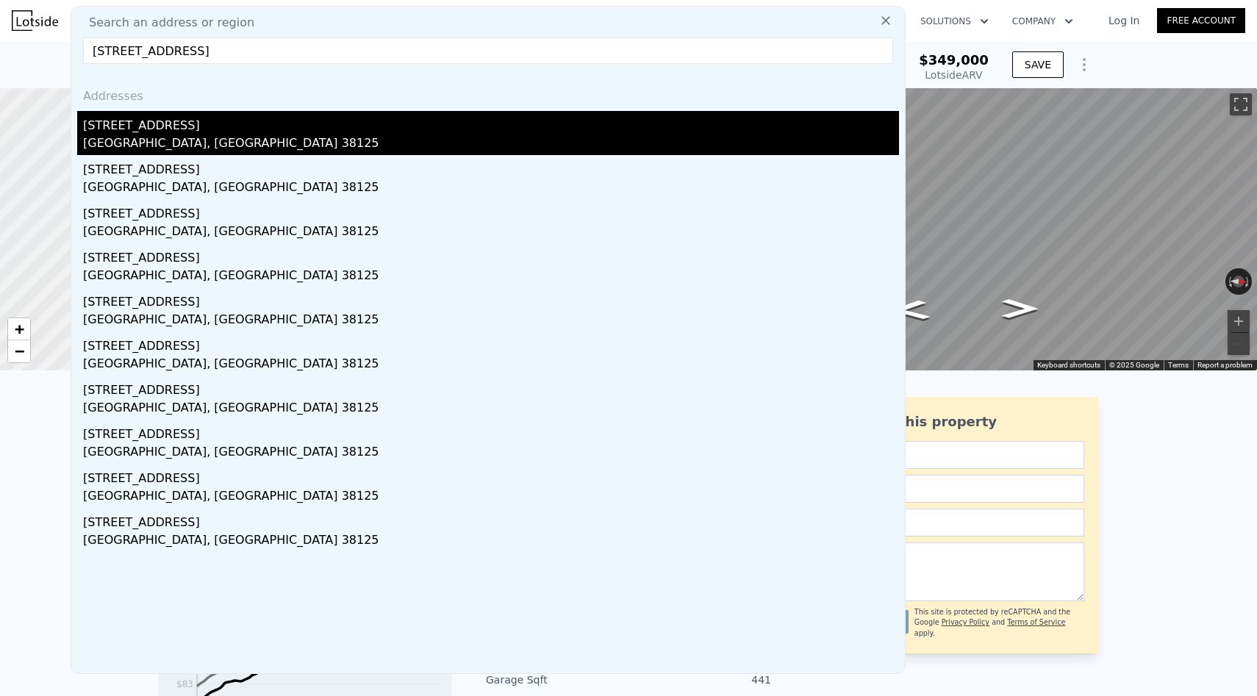
type input "4264 Timber Rise Rd, Memphis, TN 38125"
click at [321, 121] on div "4264 Timber Rise Rd" at bounding box center [491, 123] width 816 height 24
